Goal: Find specific page/section: Find specific page/section

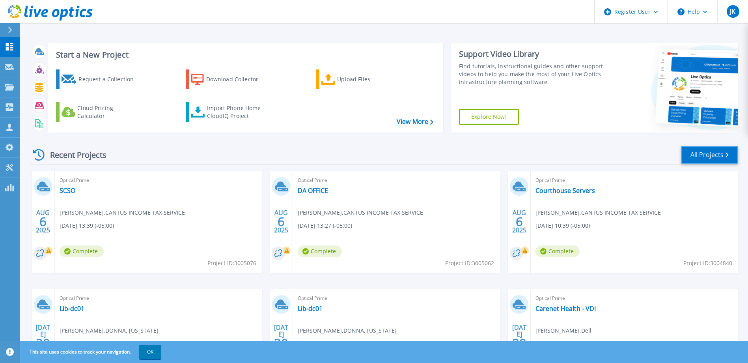
click at [700, 157] on link "All Projects" at bounding box center [709, 155] width 57 height 18
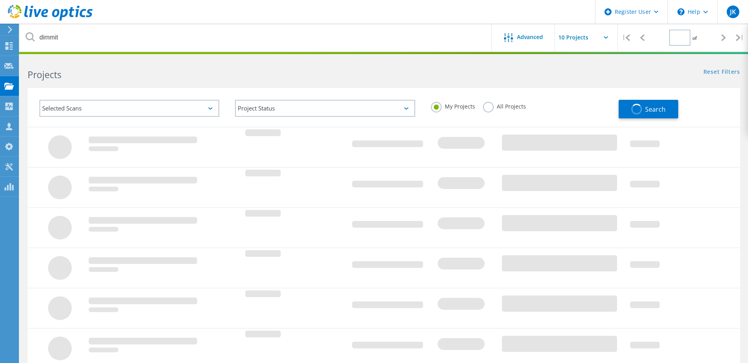
type input "1"
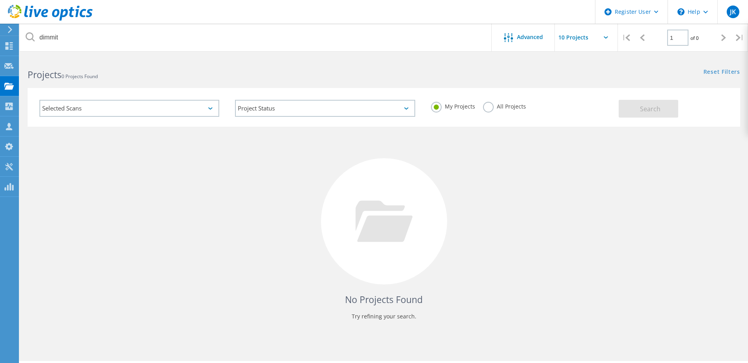
click at [502, 106] on label "All Projects" at bounding box center [504, 105] width 43 height 7
click at [0, 0] on input "All Projects" at bounding box center [0, 0] width 0 height 0
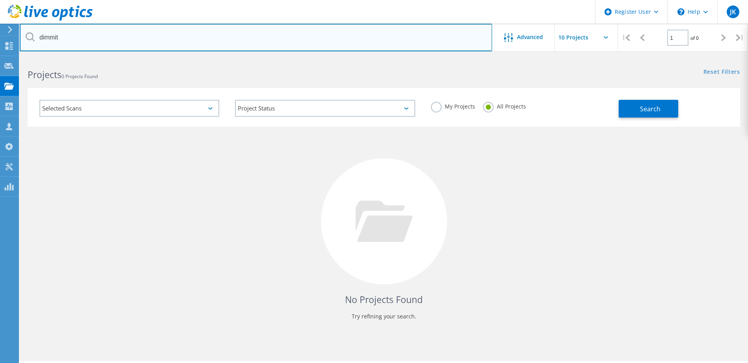
click at [282, 42] on input "dimmit" at bounding box center [256, 38] width 472 height 28
type input "carenet"
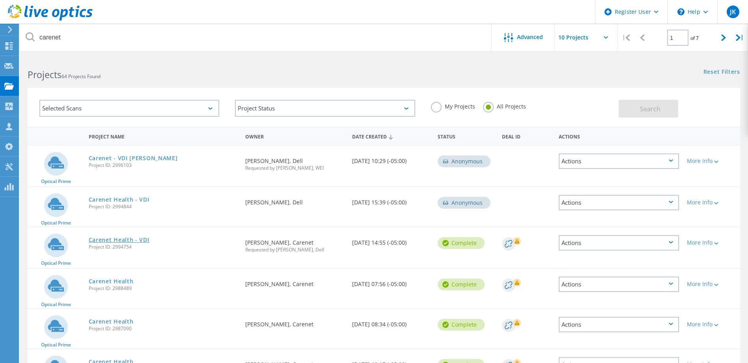
click at [124, 243] on link "Carenet Health - VDI" at bounding box center [119, 240] width 61 height 6
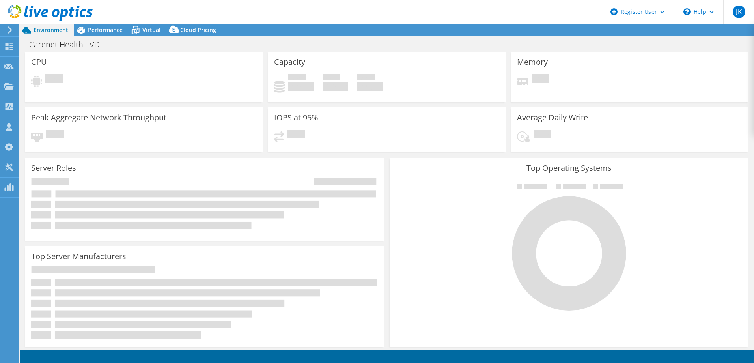
select select "USD"
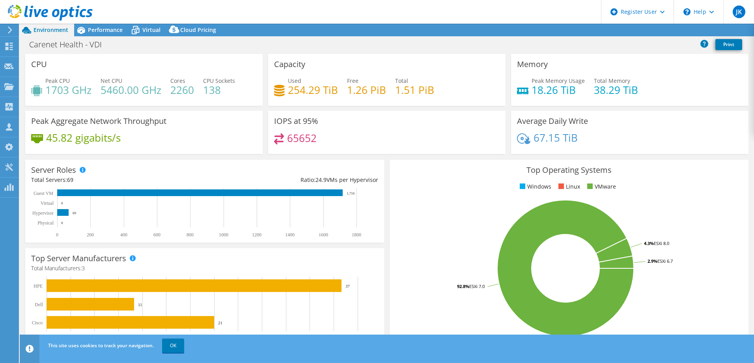
click at [378, 195] on div "Server Roles Physical Servers represent bare metal servers that were targets of…" at bounding box center [204, 201] width 359 height 83
